Goal: Navigation & Orientation: Find specific page/section

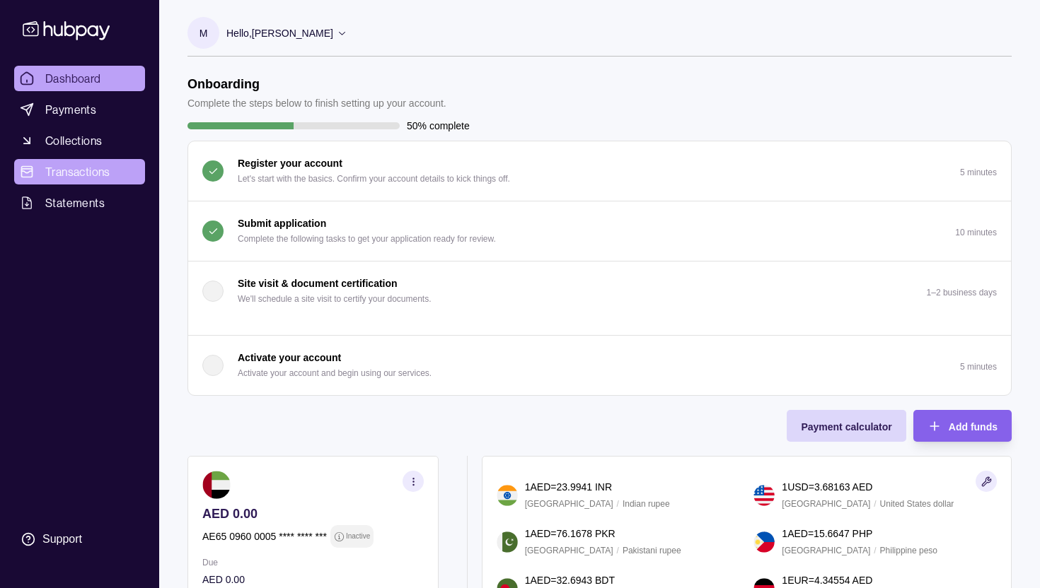
click at [69, 168] on span "Transactions" at bounding box center [77, 171] width 65 height 17
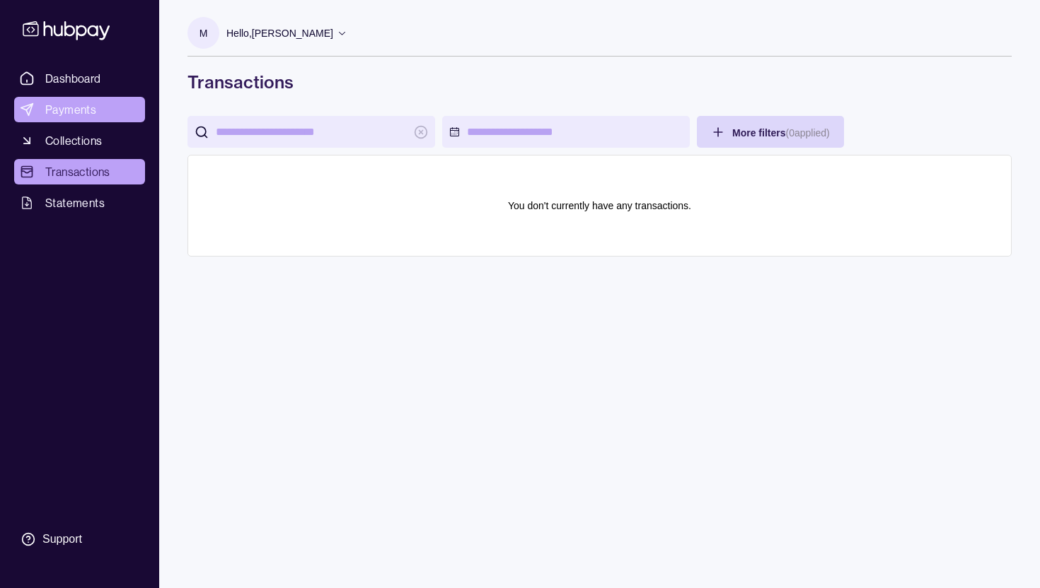
click at [81, 107] on span "Payments" at bounding box center [70, 109] width 51 height 17
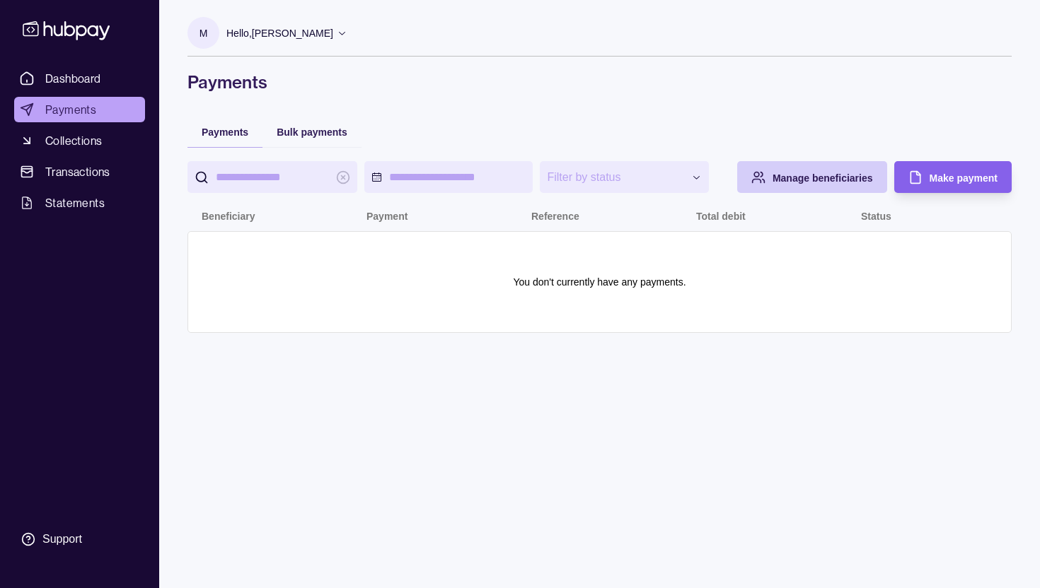
click at [784, 175] on span "Manage beneficiaries" at bounding box center [822, 178] width 100 height 11
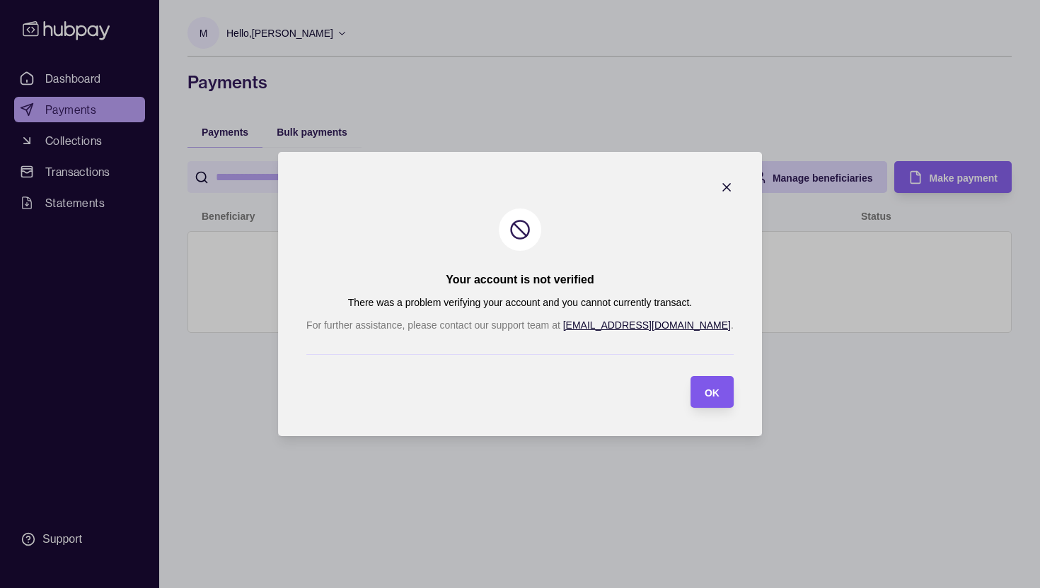
click at [704, 389] on span "OK" at bounding box center [711, 393] width 15 height 11
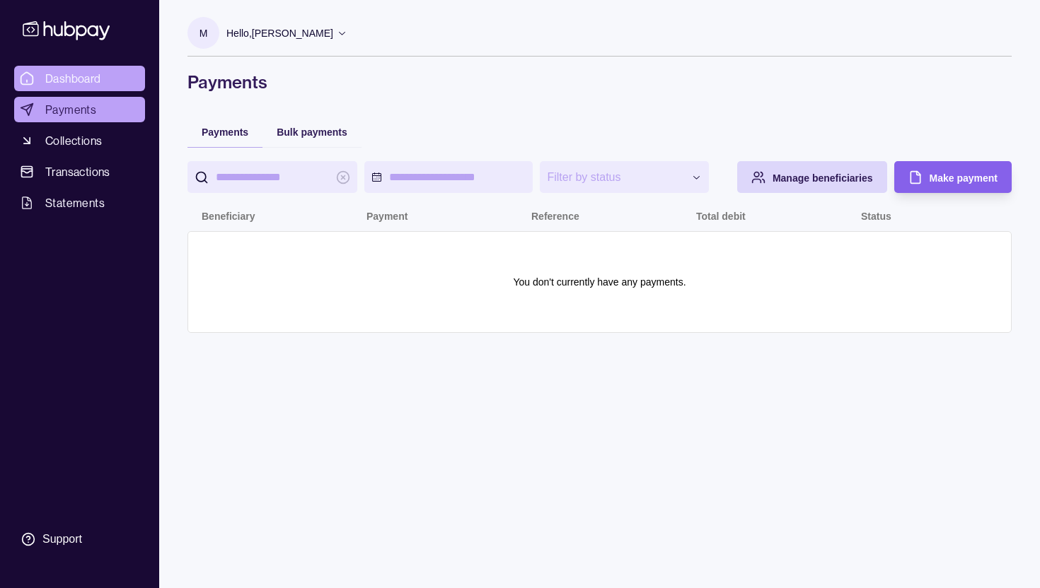
click at [96, 83] on span "Dashboard" at bounding box center [73, 78] width 56 height 17
